Goal: Information Seeking & Learning: Learn about a topic

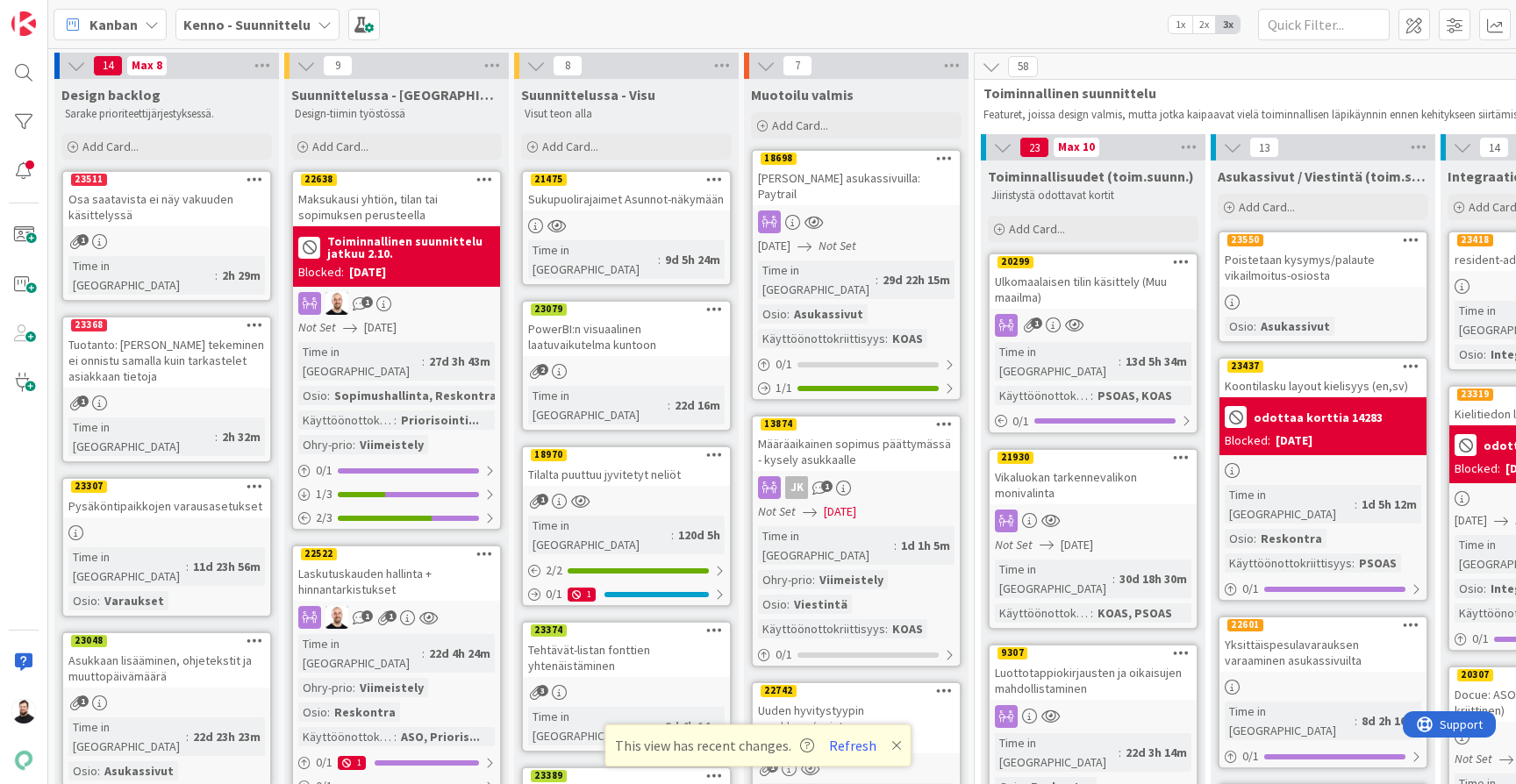
click at [1053, 279] on div "Ulkomaalaisen tilin käsittely (Muu maailma)" at bounding box center [1093, 290] width 207 height 38
click at [1078, 467] on div "Vikaluokan tarkennevalikon monivalinta" at bounding box center [1093, 485] width 207 height 38
click at [1047, 662] on div "Luottotappiokirjausten ja oikaisujen mahdollistaminen" at bounding box center [1093, 681] width 207 height 38
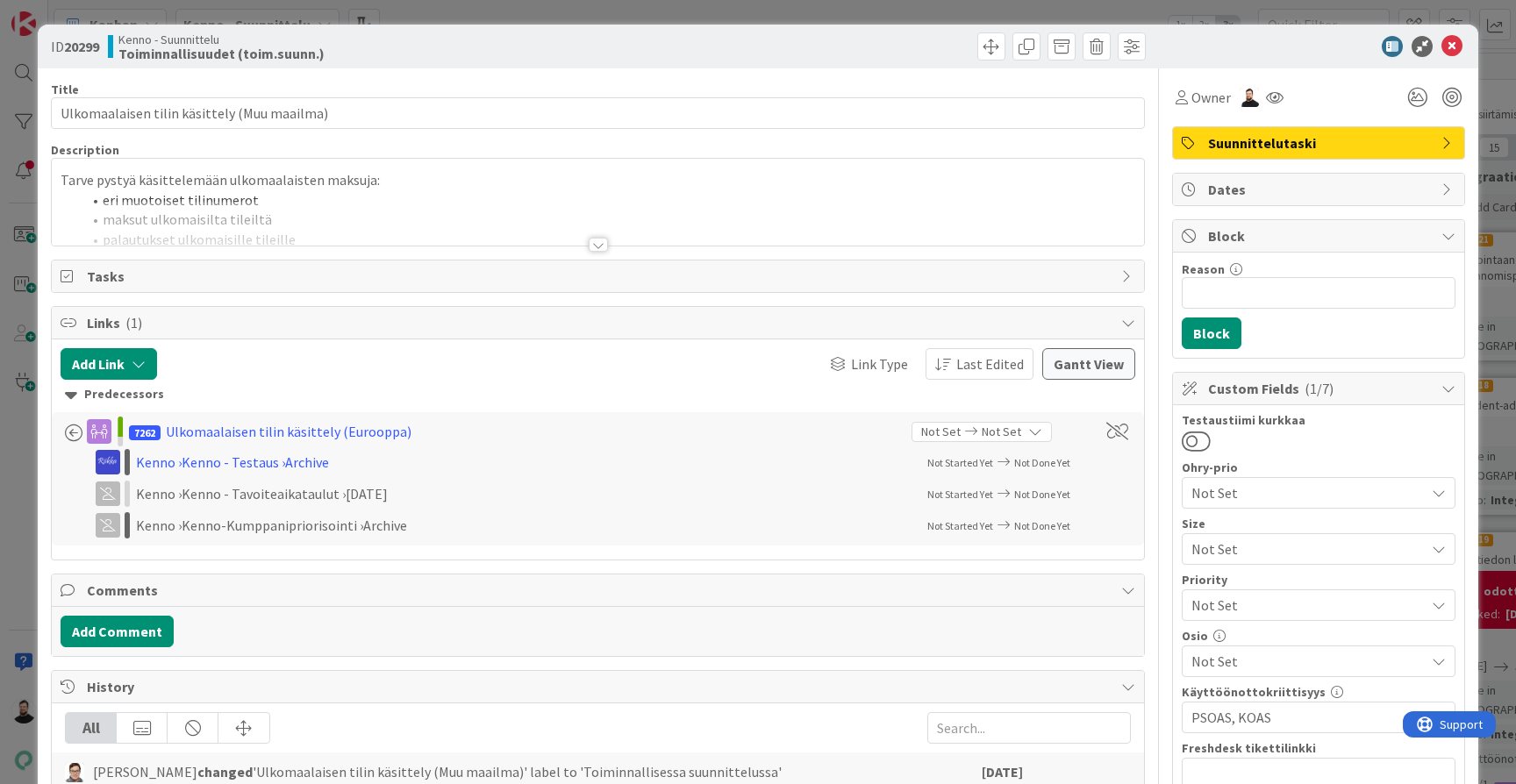
click at [598, 239] on div at bounding box center [598, 244] width 19 height 14
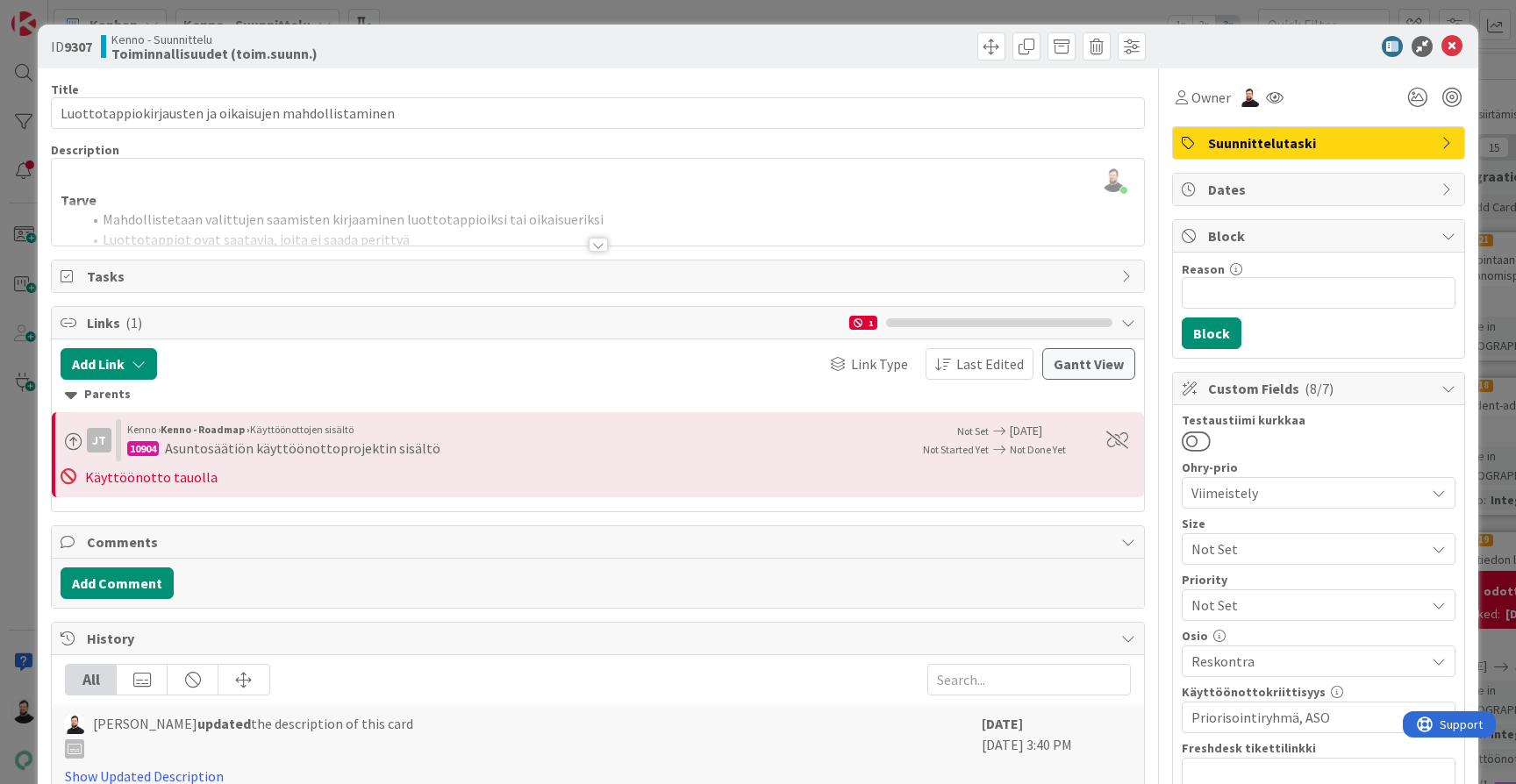
click at [597, 246] on div at bounding box center [598, 244] width 19 height 14
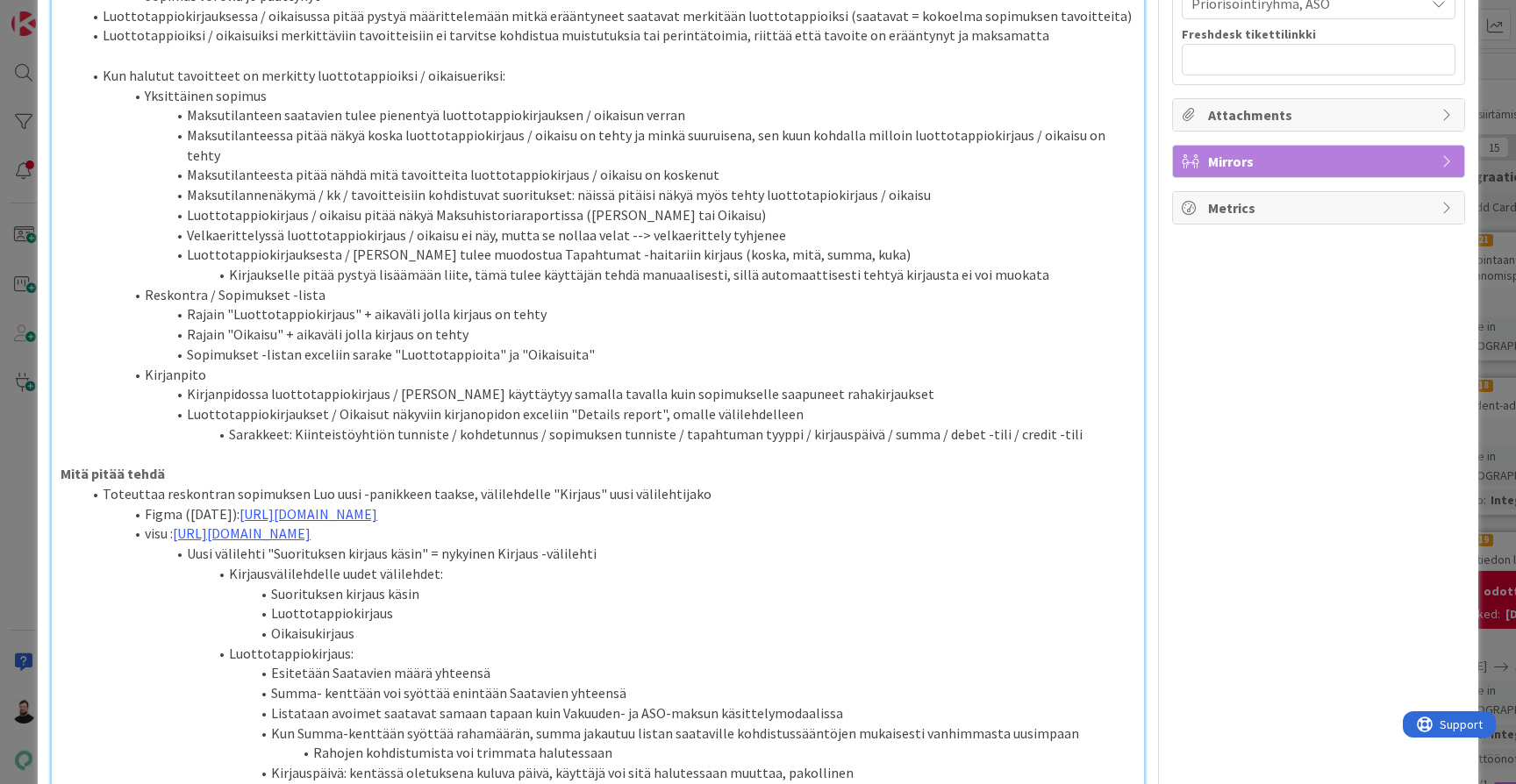
scroll to position [725, 0]
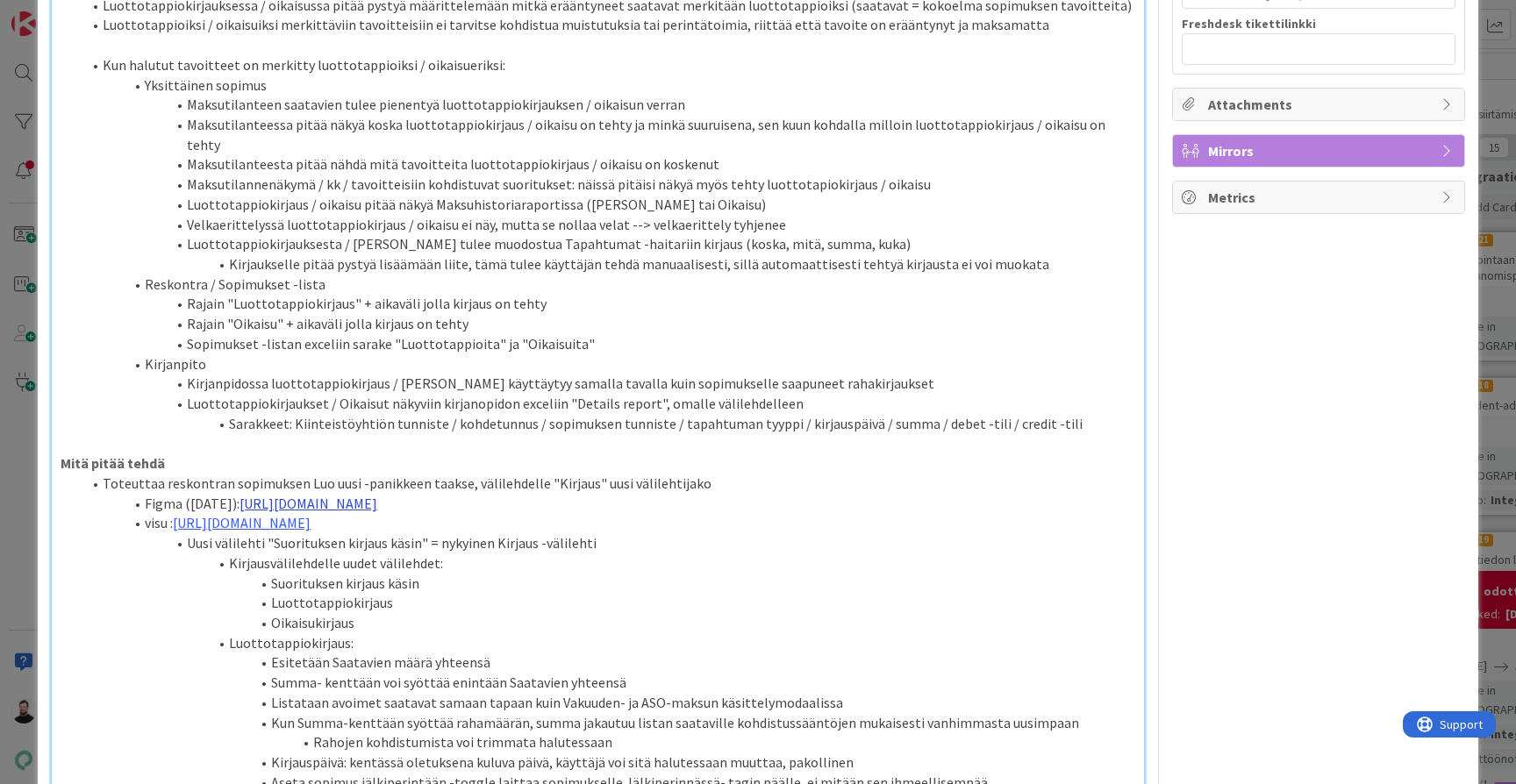
click at [377, 495] on link "[URL][DOMAIN_NAME]" at bounding box center [308, 503] width 138 height 17
click at [615, 461] on link "[URL][DOMAIN_NAME]" at bounding box center [559, 466] width 121 height 23
